Goal: Task Accomplishment & Management: Complete application form

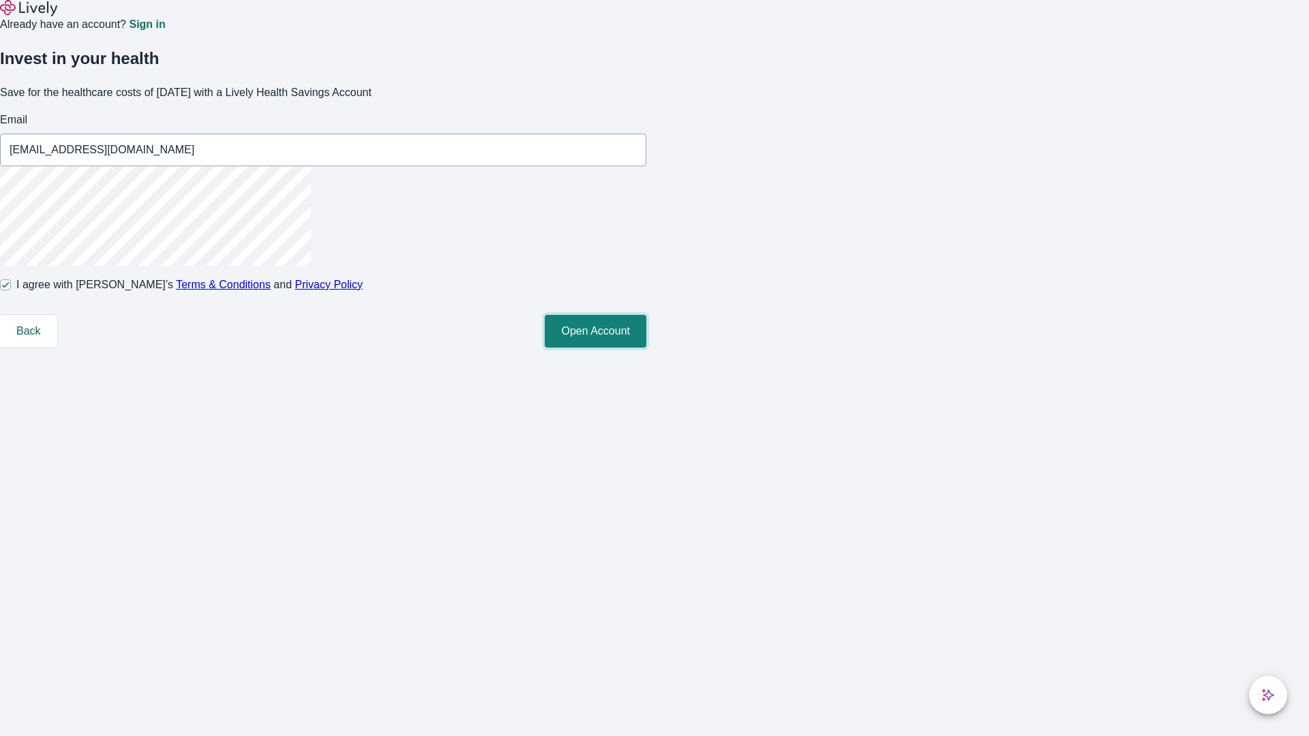
click at [646, 348] on button "Open Account" at bounding box center [596, 331] width 102 height 33
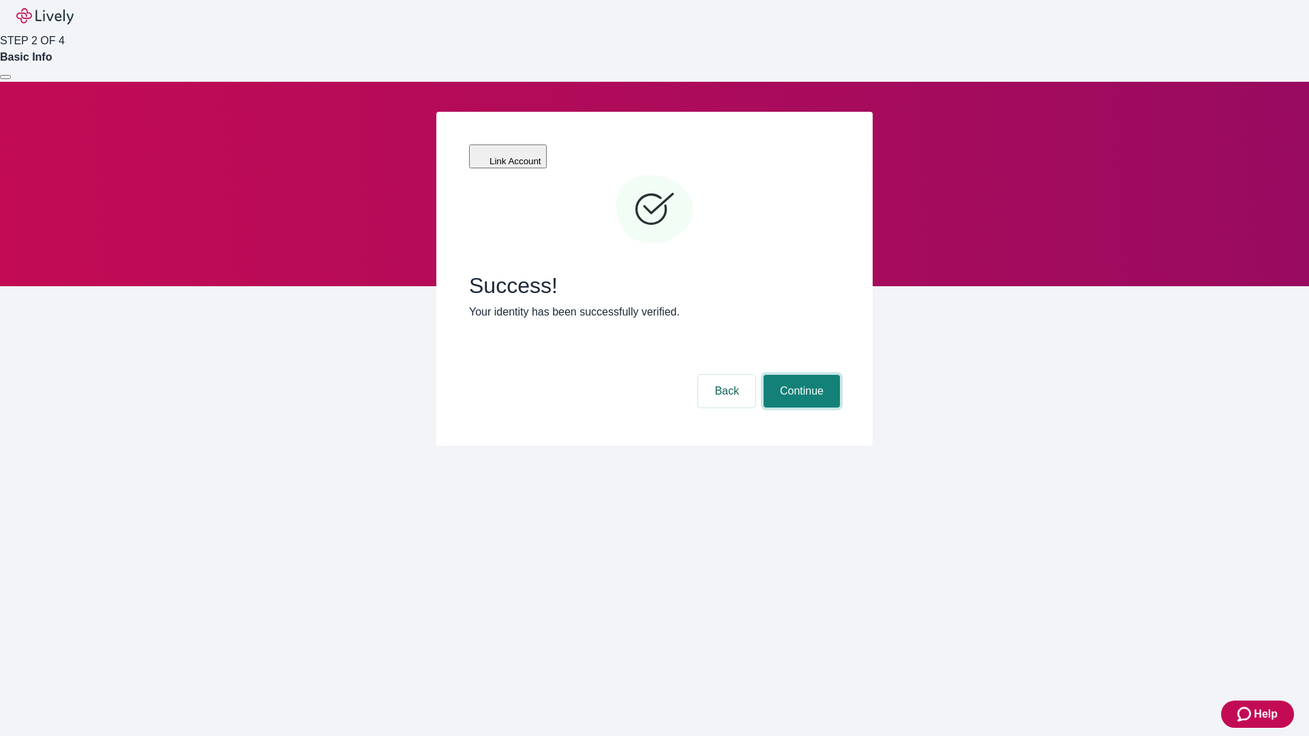
click at [800, 375] on button "Continue" at bounding box center [802, 391] width 76 height 33
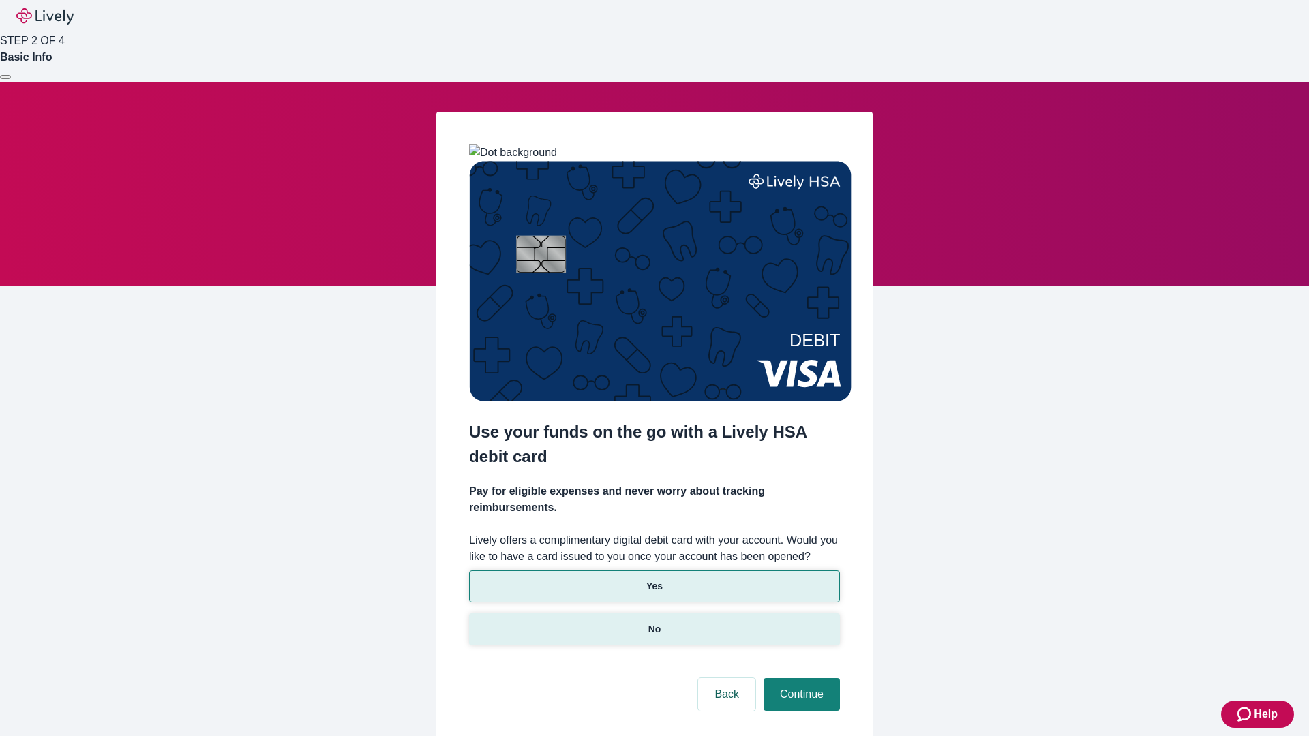
click at [654, 622] on p "No" at bounding box center [654, 629] width 13 height 14
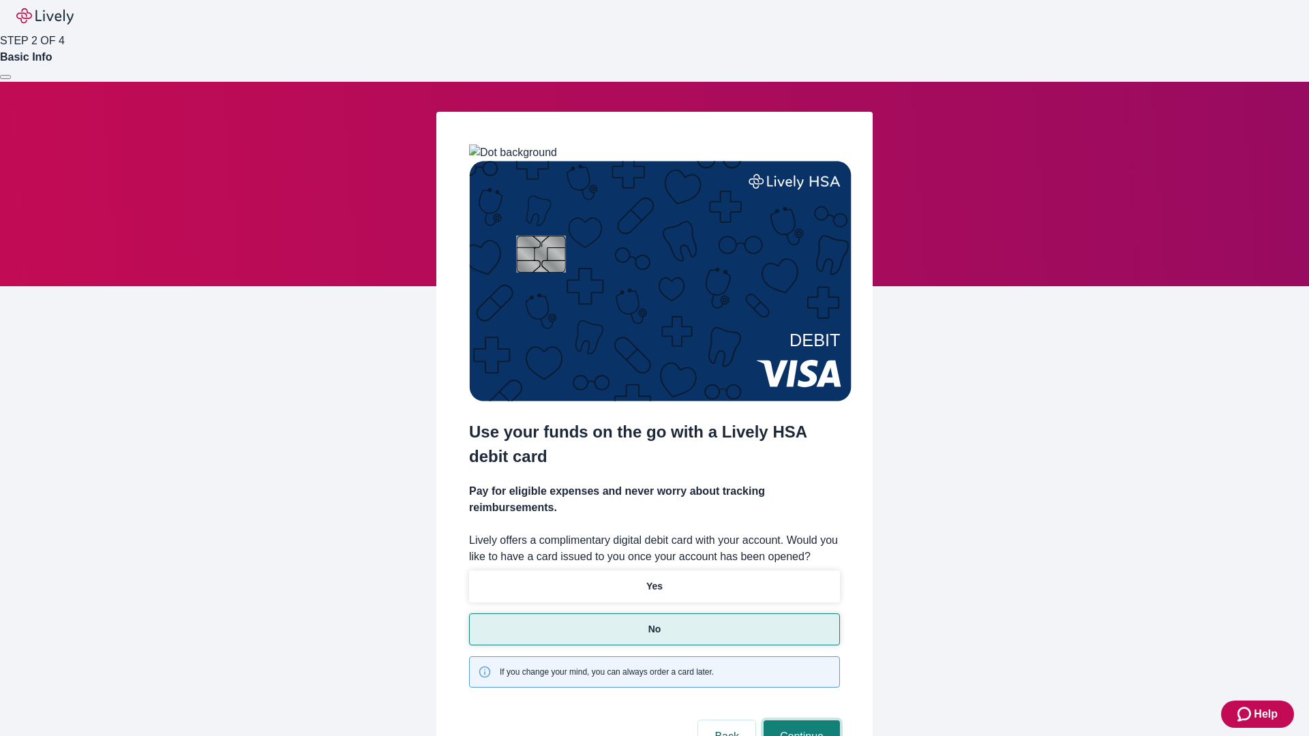
click at [800, 721] on button "Continue" at bounding box center [802, 737] width 76 height 33
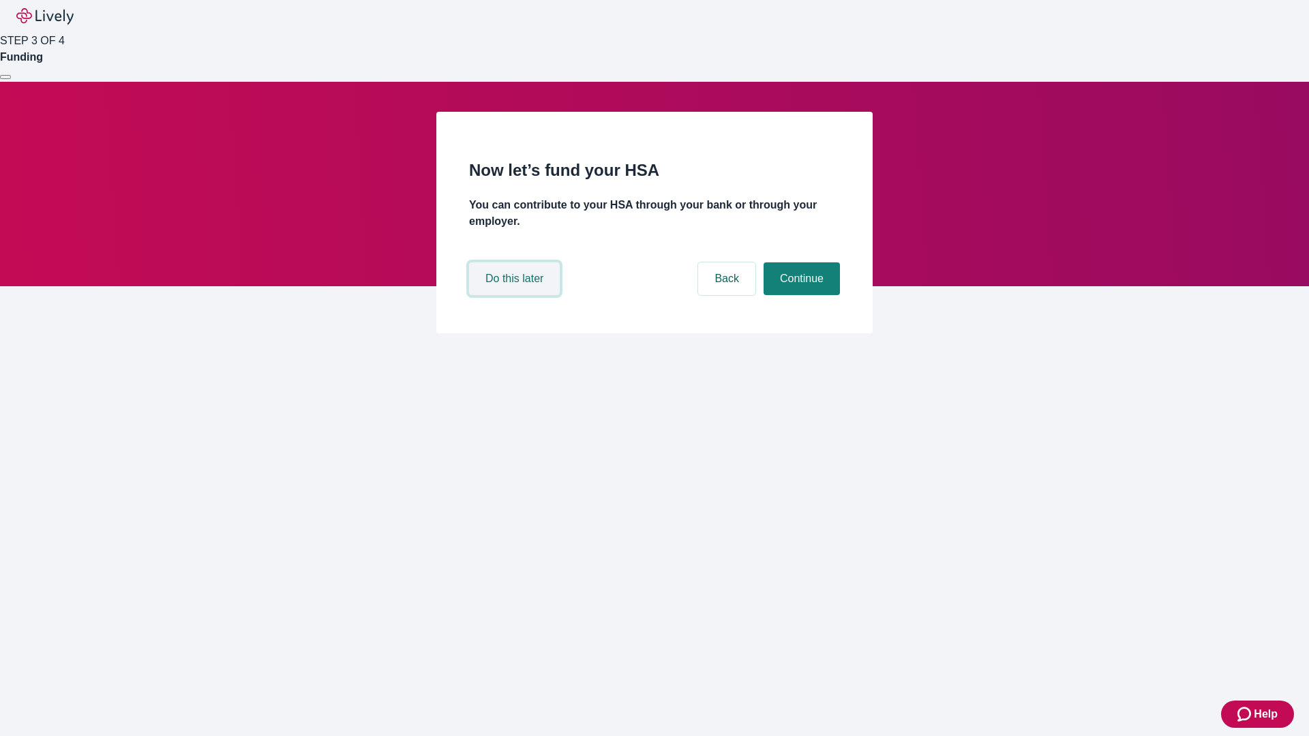
click at [516, 295] on button "Do this later" at bounding box center [514, 278] width 91 height 33
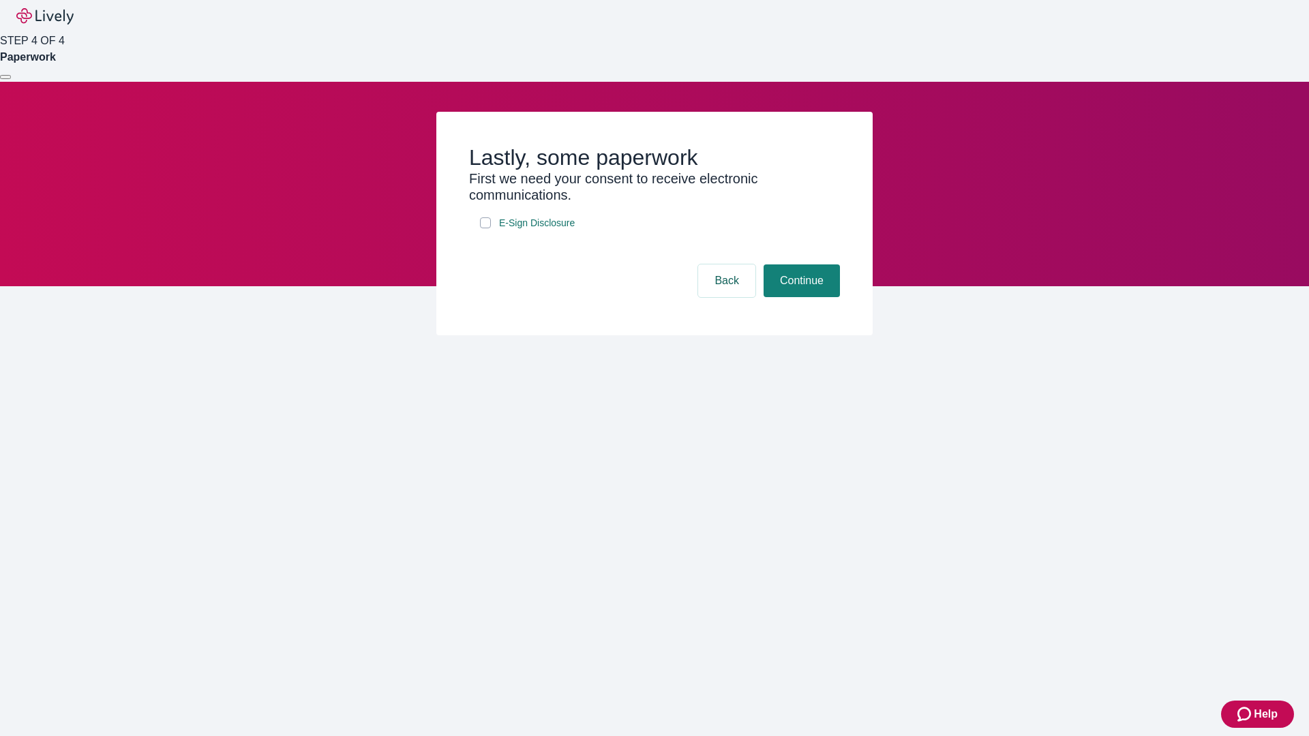
click at [485, 228] on input "E-Sign Disclosure" at bounding box center [485, 222] width 11 height 11
checkbox input "true"
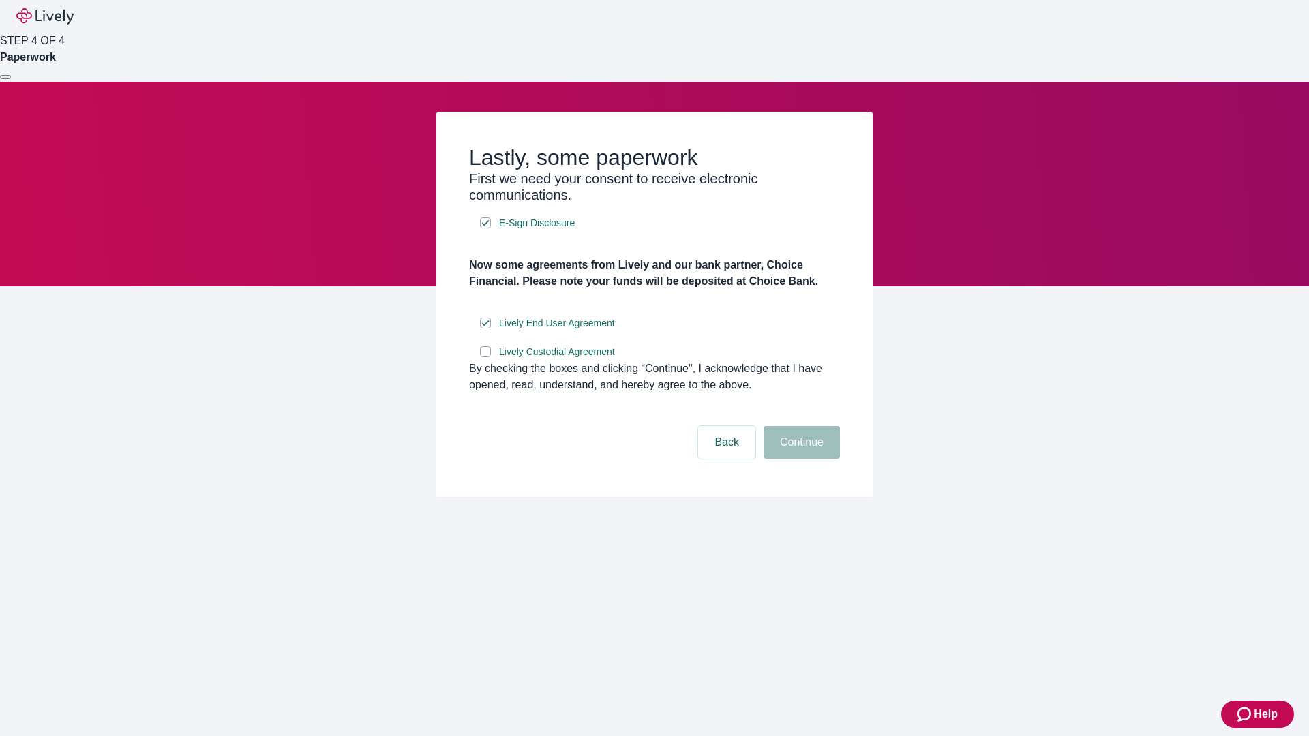
click at [485, 357] on input "Lively Custodial Agreement" at bounding box center [485, 351] width 11 height 11
checkbox input "true"
click at [800, 459] on button "Continue" at bounding box center [802, 442] width 76 height 33
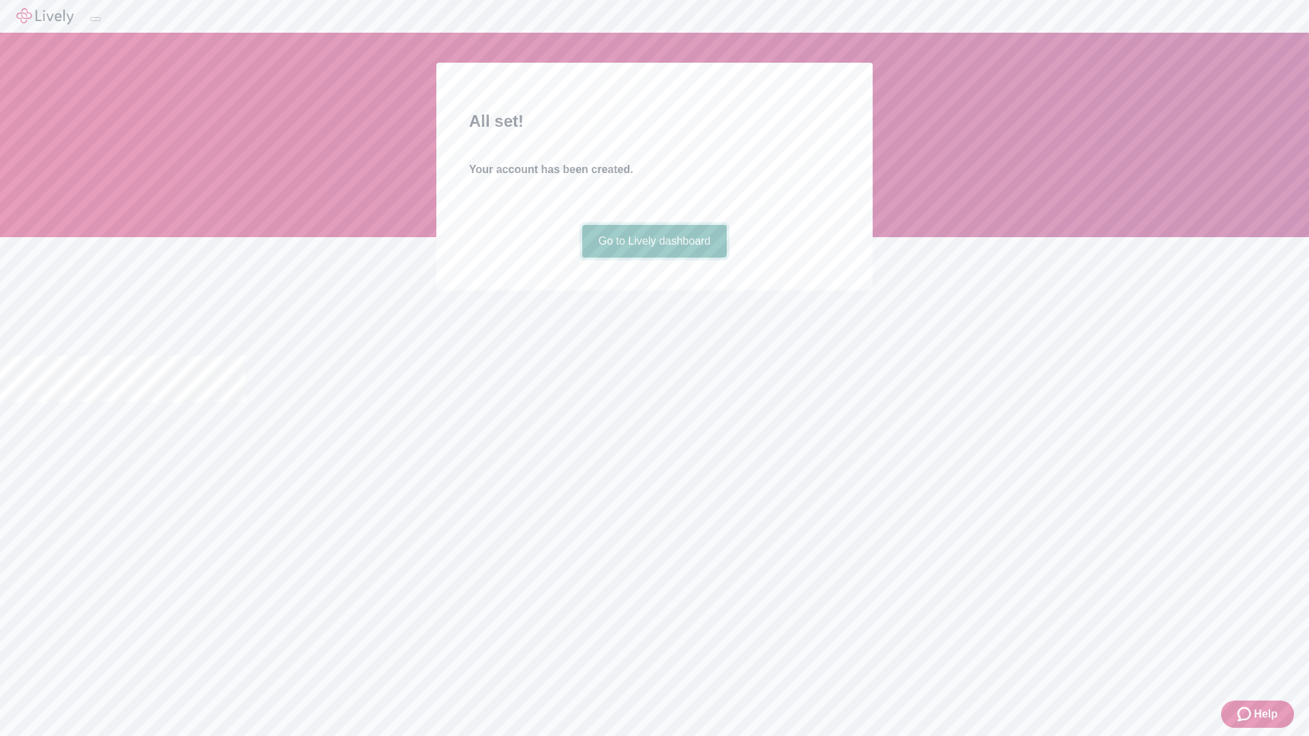
click at [654, 258] on link "Go to Lively dashboard" at bounding box center [654, 241] width 145 height 33
